Goal: Task Accomplishment & Management: Manage account settings

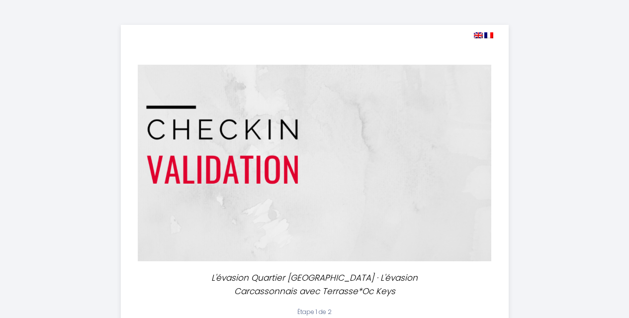
select select "10:00"
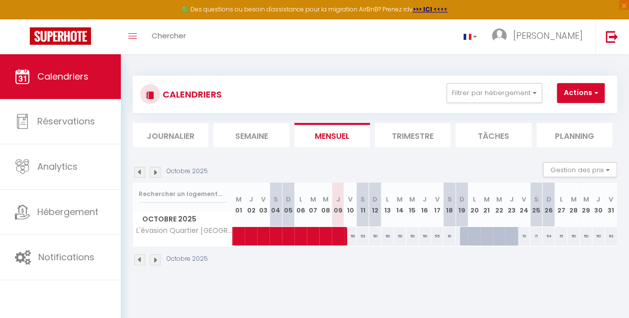
click at [160, 173] on img at bounding box center [155, 171] width 11 height 11
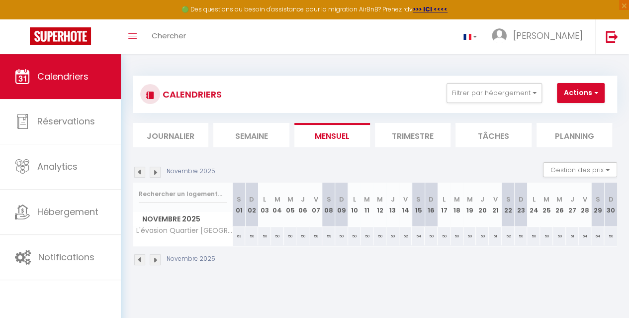
click at [160, 173] on img at bounding box center [155, 171] width 11 height 11
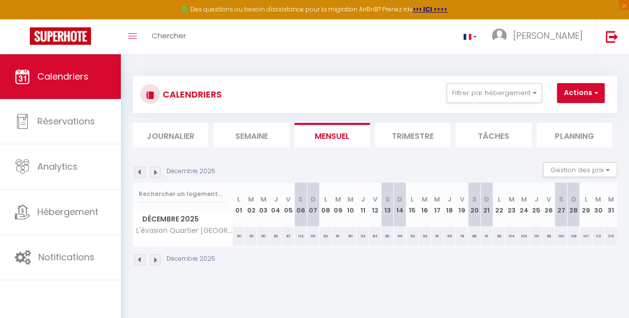
click at [141, 171] on img at bounding box center [139, 171] width 11 height 11
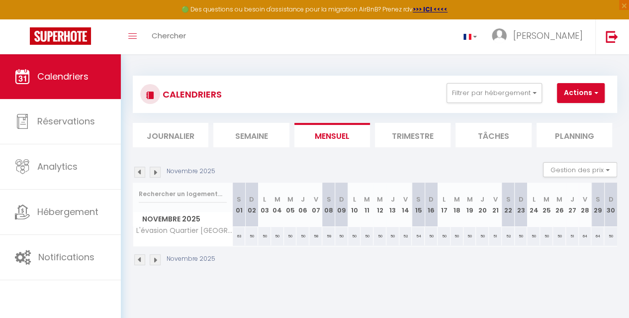
click at [141, 171] on img at bounding box center [139, 171] width 11 height 11
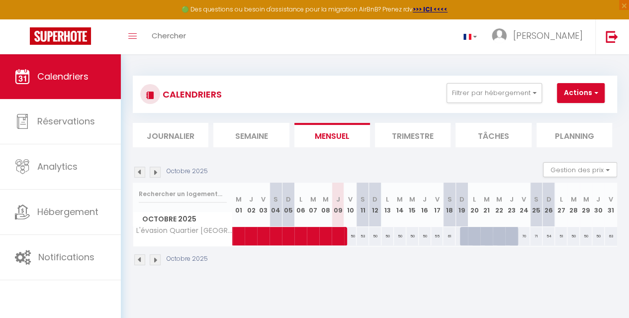
click at [141, 171] on img at bounding box center [139, 171] width 11 height 11
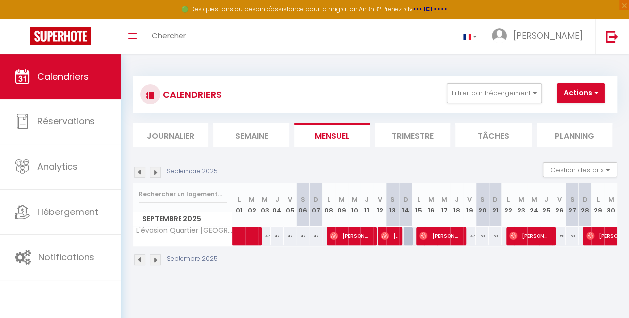
click at [154, 171] on img at bounding box center [155, 171] width 11 height 11
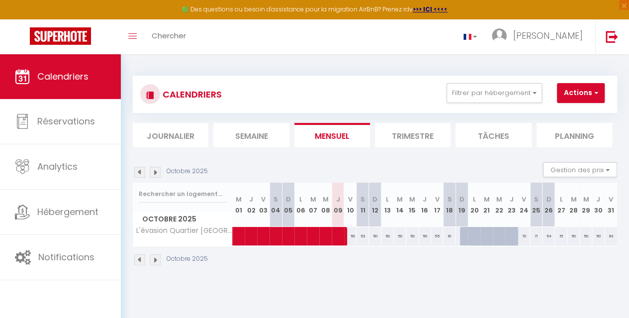
click at [154, 171] on img at bounding box center [155, 171] width 11 height 11
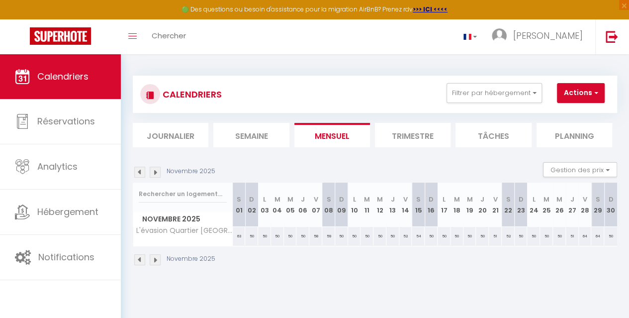
click at [142, 170] on img at bounding box center [139, 171] width 11 height 11
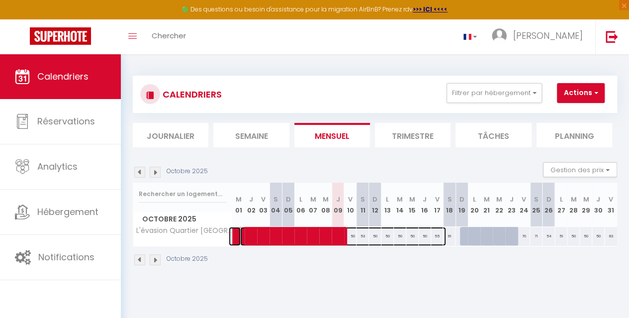
click at [311, 235] on span at bounding box center [343, 236] width 206 height 19
select select "OK"
select select "1"
select select "0"
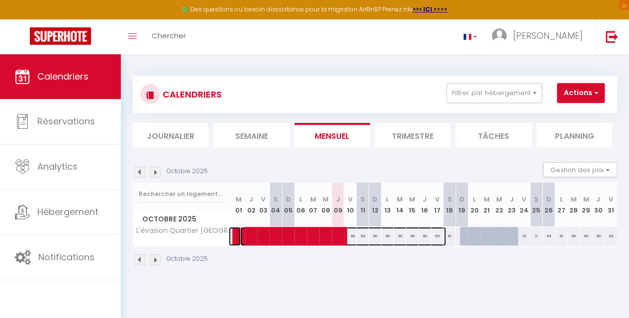
select select "1"
select select
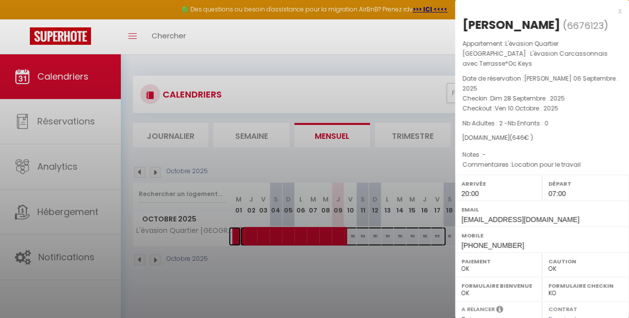
select select "24635"
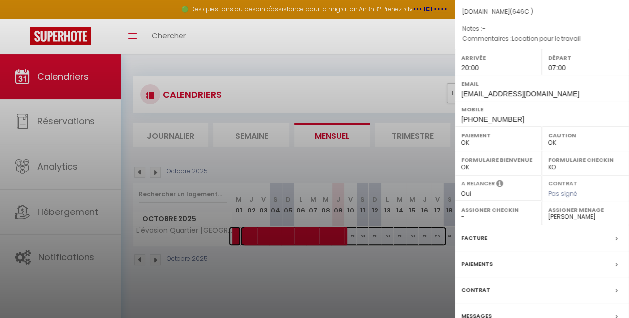
scroll to position [153, 0]
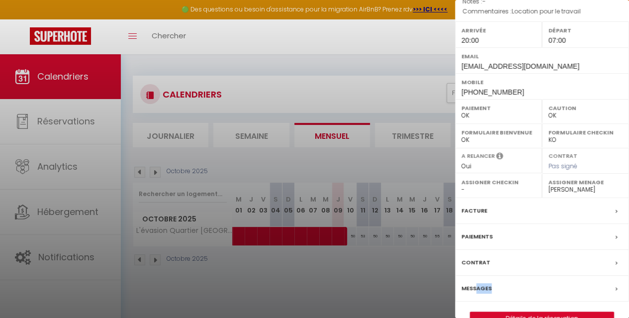
drag, startPoint x: 492, startPoint y: 263, endPoint x: 475, endPoint y: 268, distance: 17.8
click at [475, 275] on div "Messages" at bounding box center [542, 288] width 174 height 26
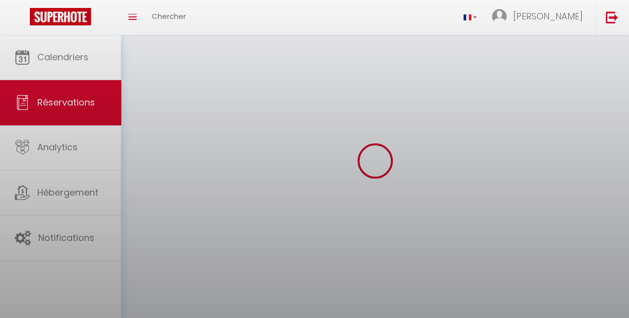
select select "not_cancelled"
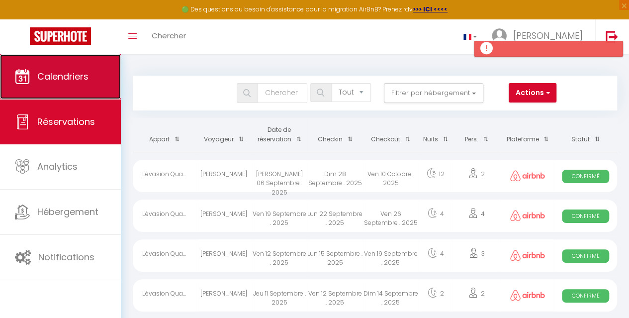
click at [66, 73] on span "Calendriers" at bounding box center [62, 76] width 51 height 12
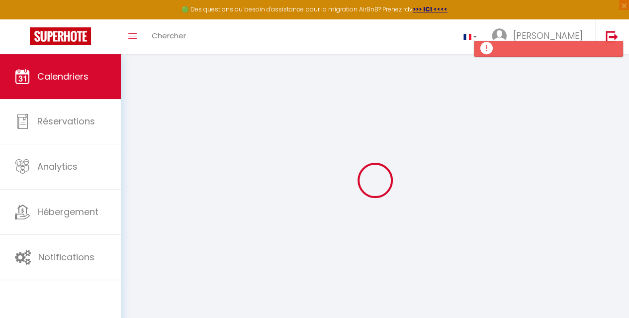
select select
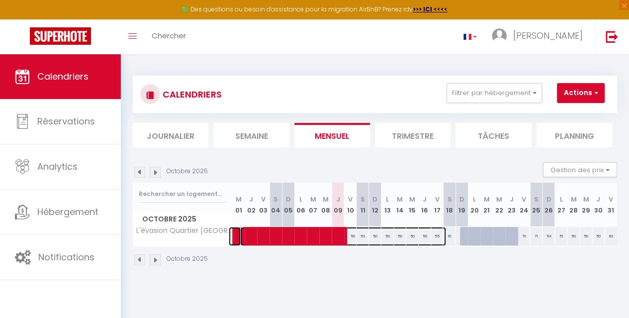
click at [309, 237] on span at bounding box center [343, 236] width 206 height 19
select select "OK"
select select "1"
select select "0"
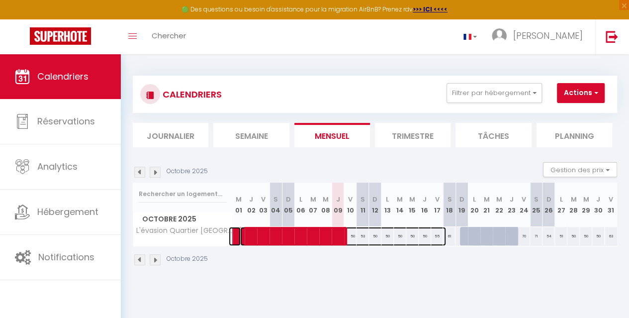
select select "1"
select select
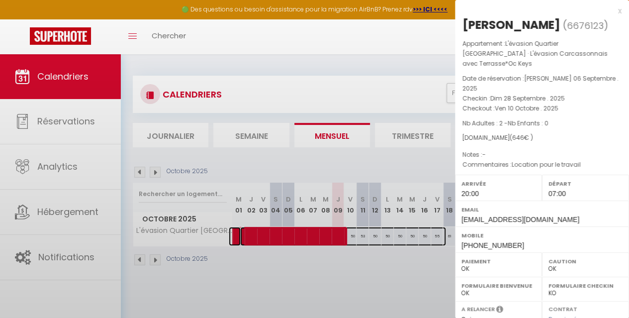
select select "24635"
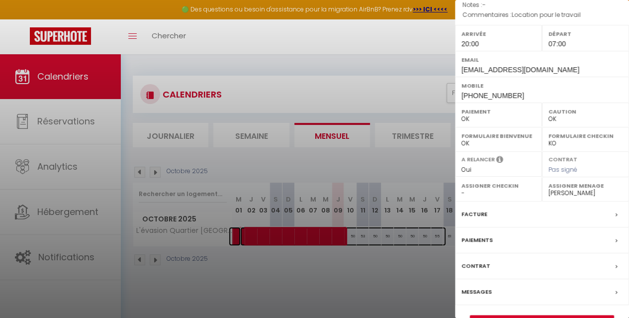
scroll to position [153, 0]
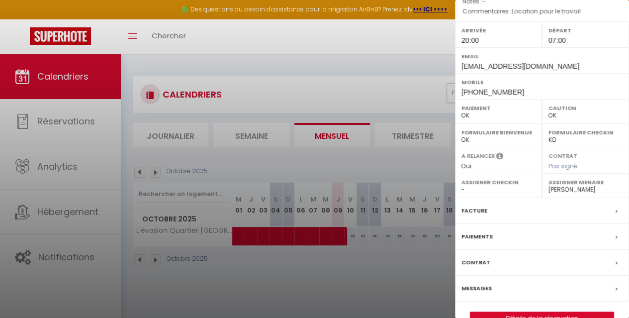
click at [473, 283] on label "Messages" at bounding box center [476, 288] width 30 height 10
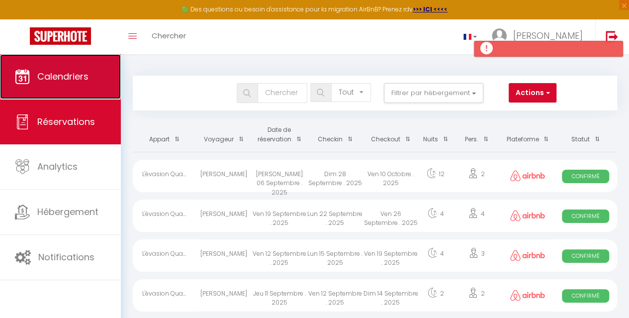
click at [62, 68] on link "Calendriers" at bounding box center [60, 76] width 121 height 45
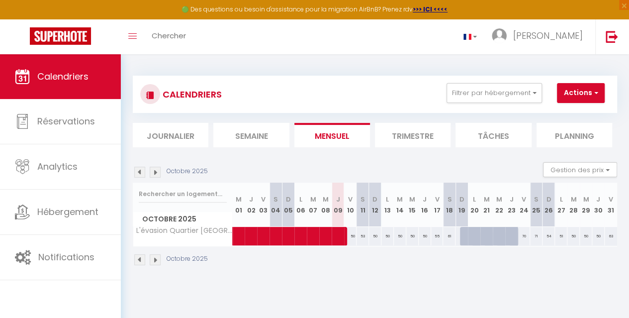
click at [140, 176] on img at bounding box center [139, 171] width 11 height 11
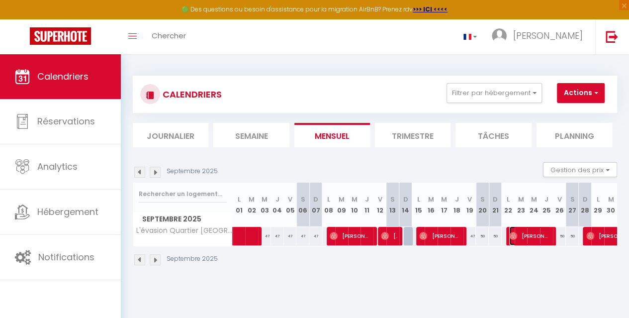
click at [520, 237] on span "Carlos Lorent" at bounding box center [529, 235] width 41 height 19
select select "OK"
select select "0"
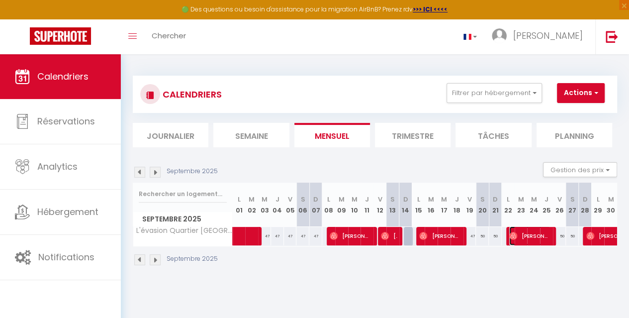
select select "1"
select select
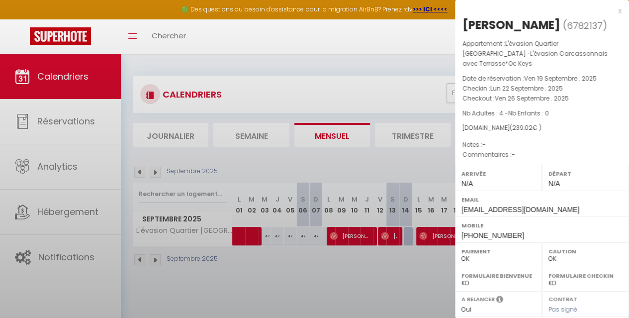
select select "24635"
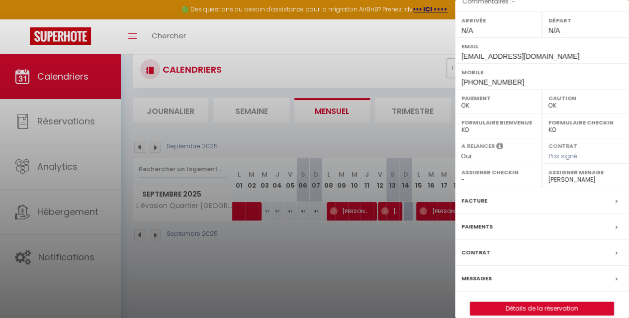
scroll to position [43, 0]
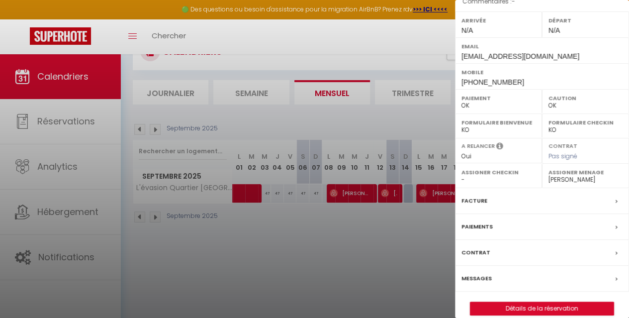
click at [479, 273] on label "Messages" at bounding box center [476, 278] width 30 height 10
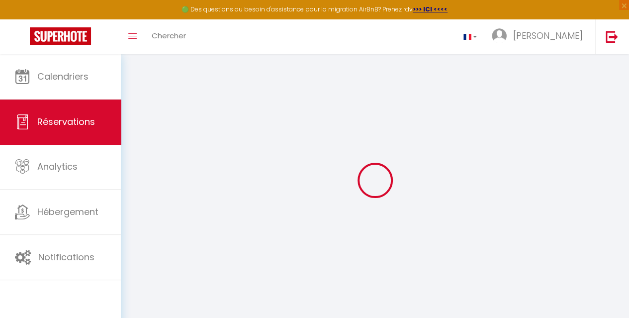
select select
checkbox input "false"
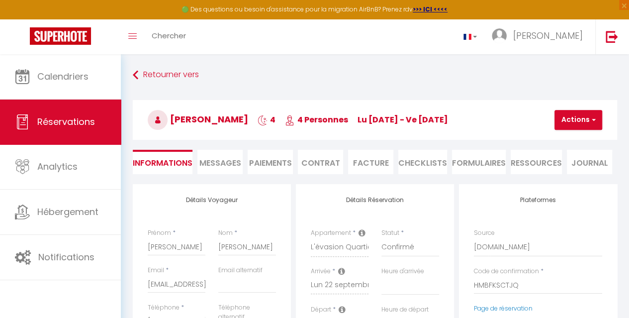
select select
checkbox input "false"
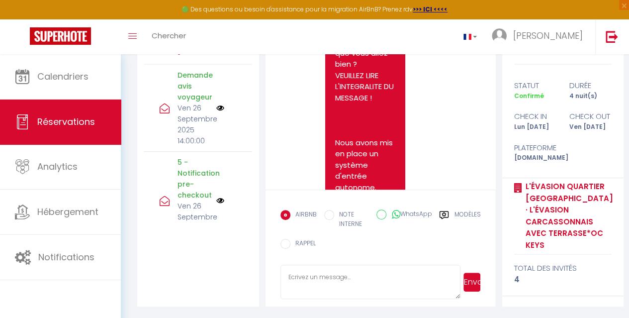
scroll to position [1652, 0]
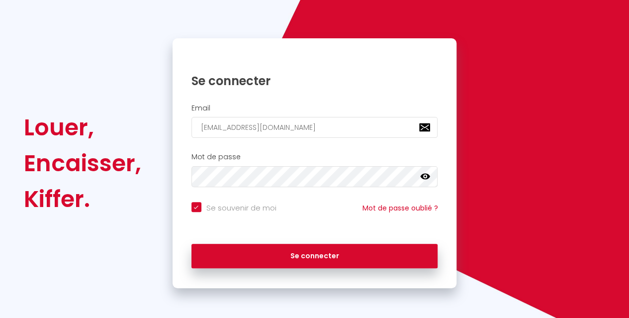
scroll to position [68, 0]
